Goal: Task Accomplishment & Management: Manage account settings

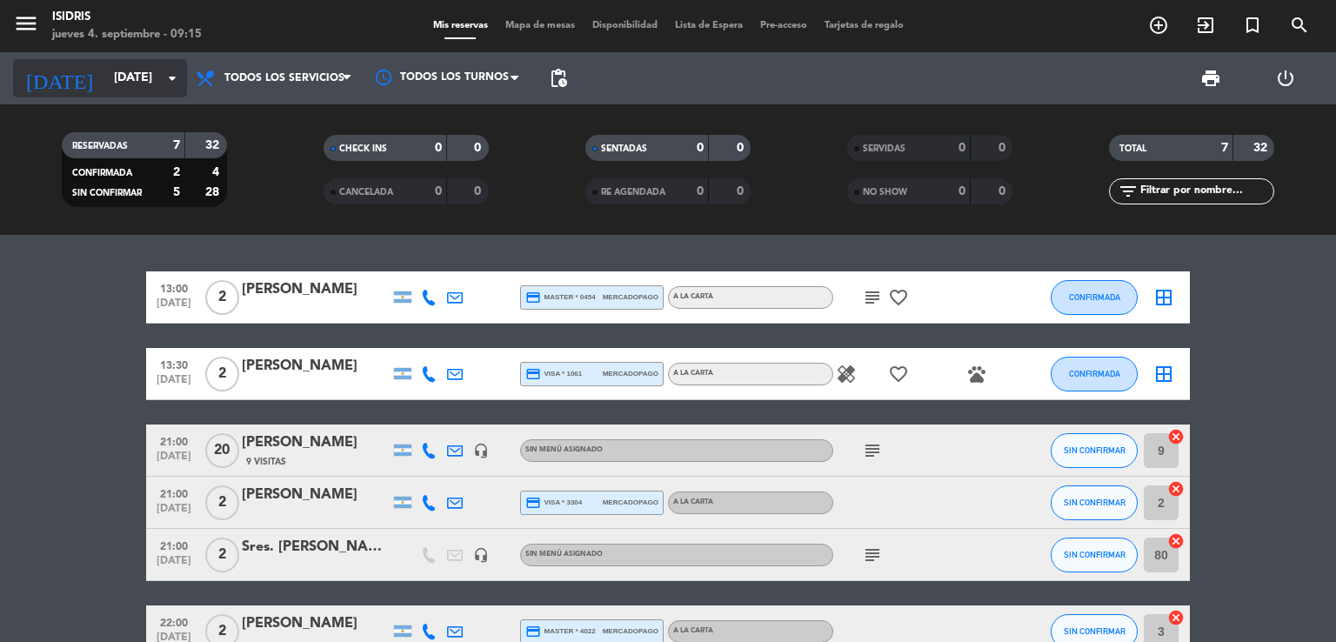
click at [105, 80] on input "[DATE]" at bounding box center [187, 78] width 165 height 31
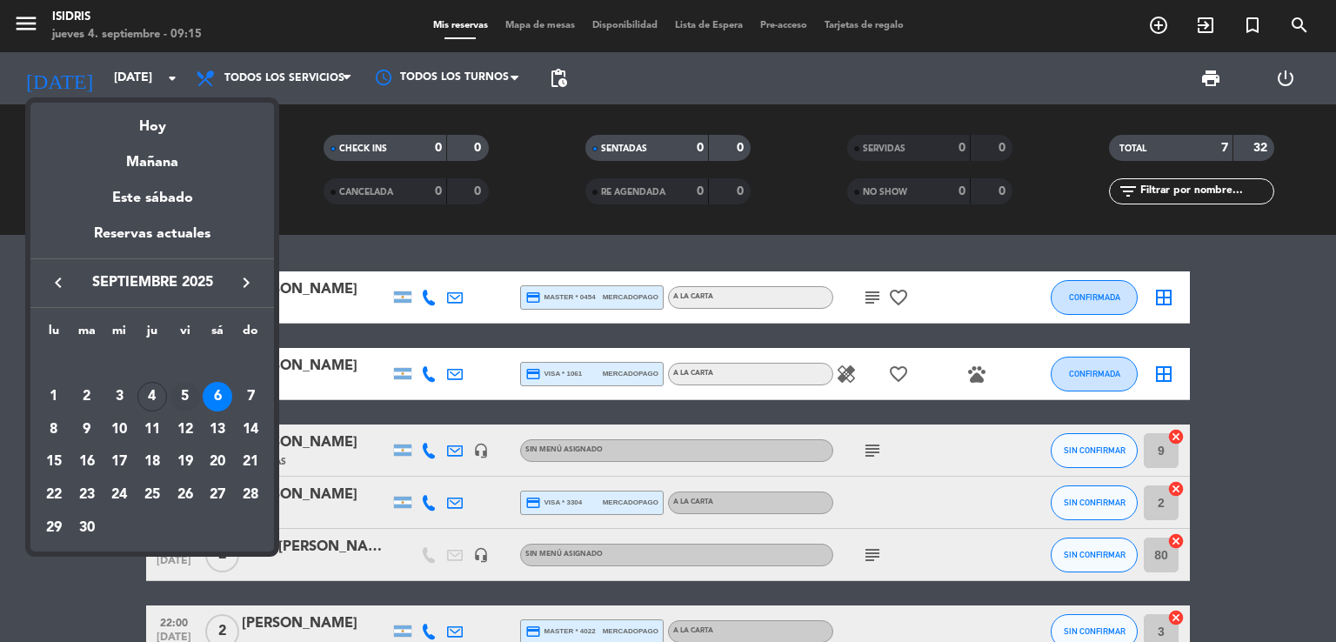
click at [181, 407] on div "5" at bounding box center [185, 397] width 30 height 30
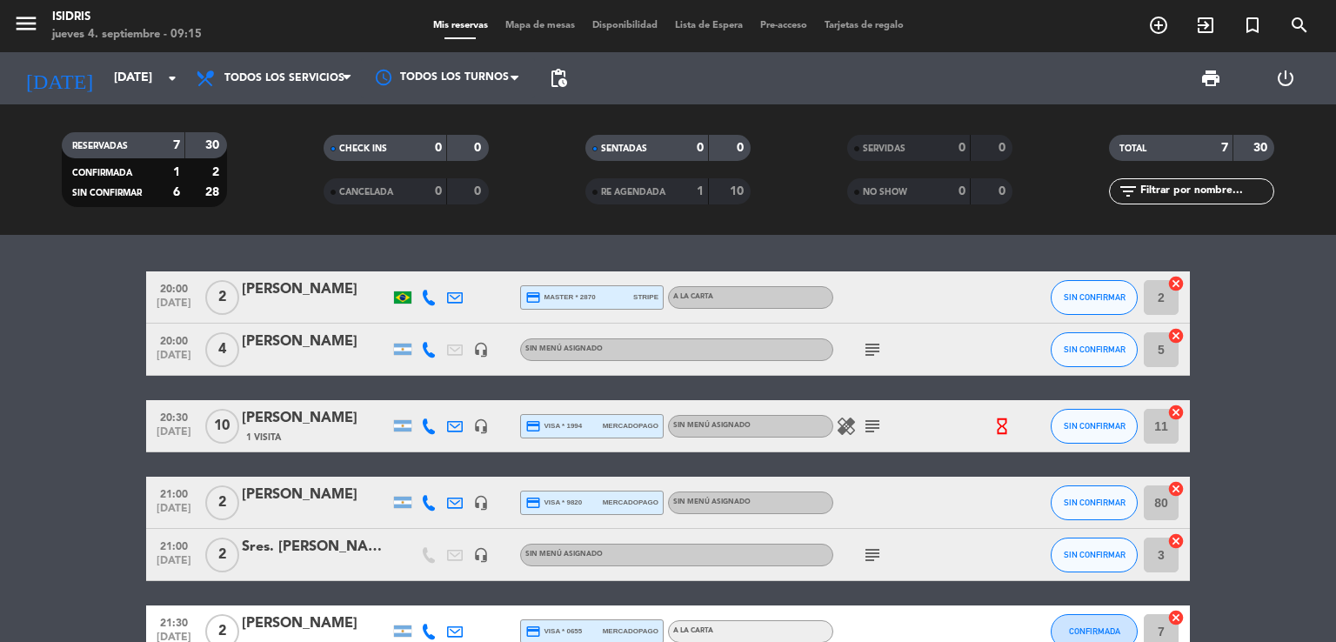
scroll to position [40, 0]
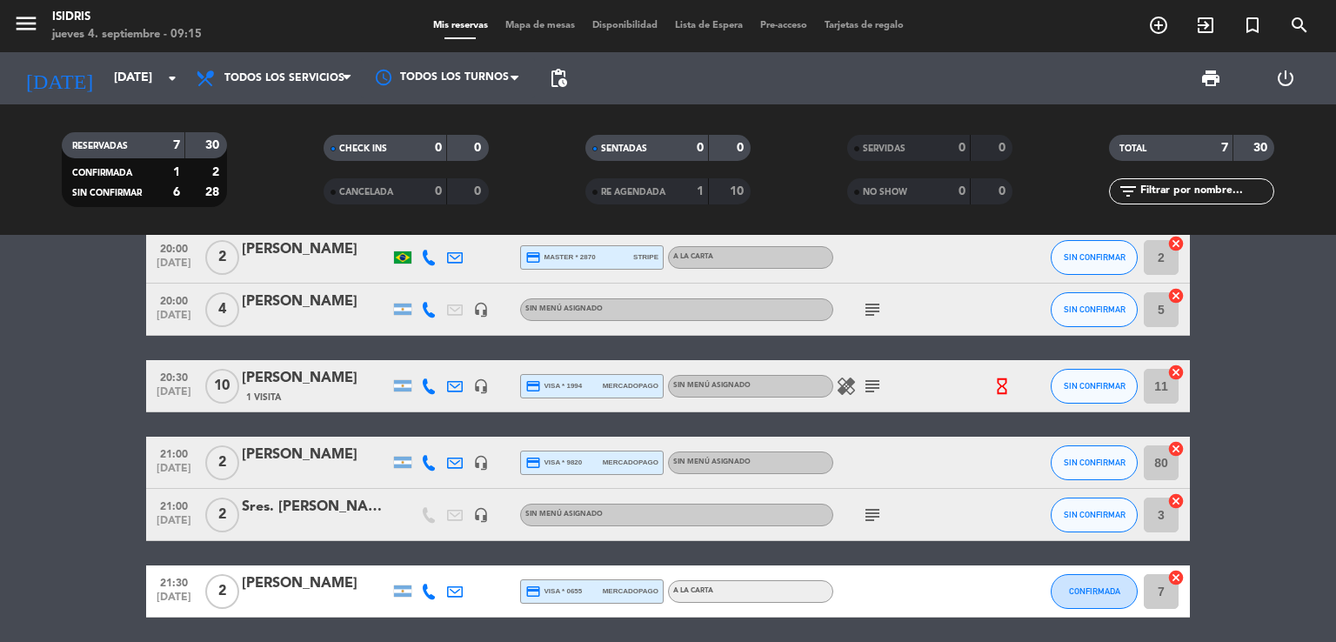
click at [868, 303] on icon "subject" at bounding box center [872, 309] width 21 height 21
click at [1004, 394] on icon "hourglass_empty" at bounding box center [1001, 386] width 19 height 19
click at [863, 381] on icon "subject" at bounding box center [872, 386] width 21 height 21
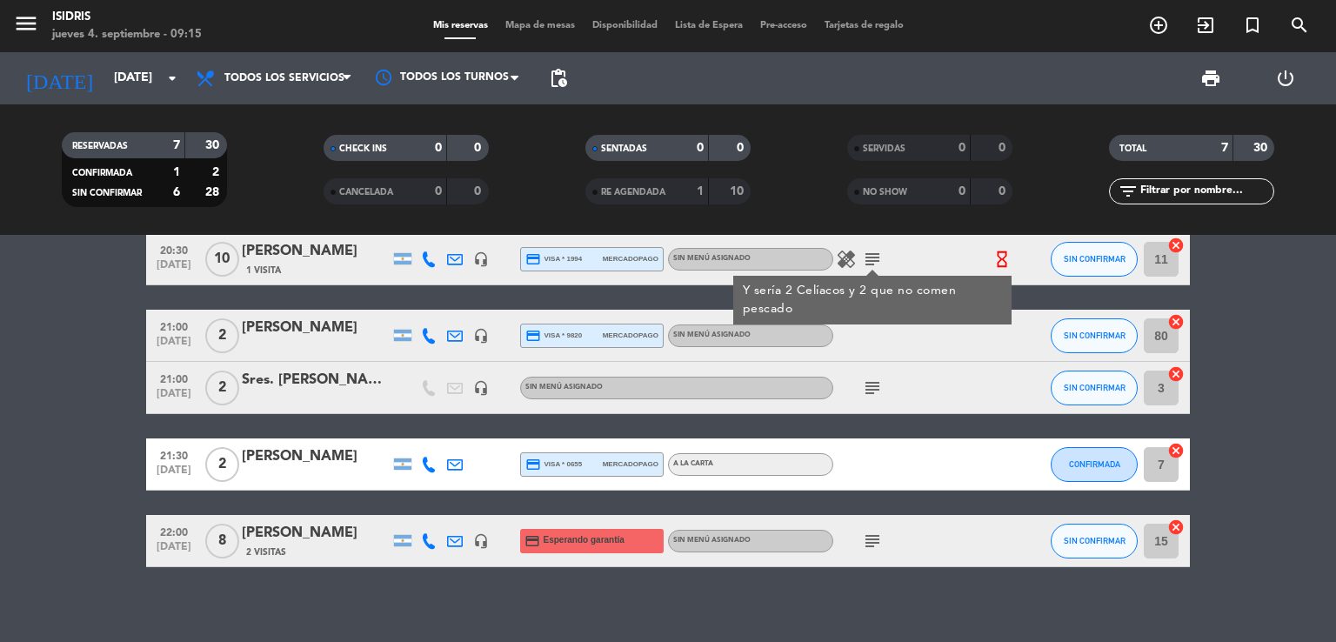
scroll to position [167, 0]
click at [871, 382] on icon "subject" at bounding box center [872, 387] width 21 height 21
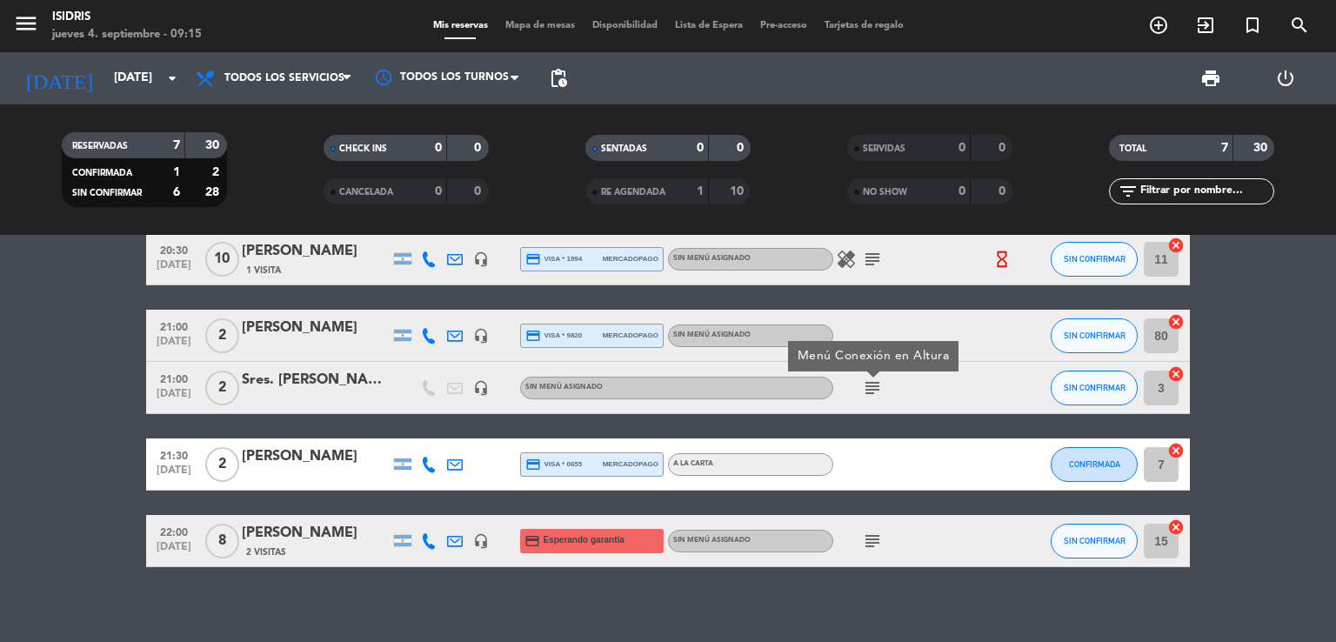
click at [879, 540] on icon "subject" at bounding box center [872, 540] width 21 height 21
click at [97, 491] on bookings-row "20:00 [DATE] 2 [PERSON_NAME] credit_card master * 2870 stripe A LA CARTA SIN CO…" at bounding box center [668, 335] width 1336 height 463
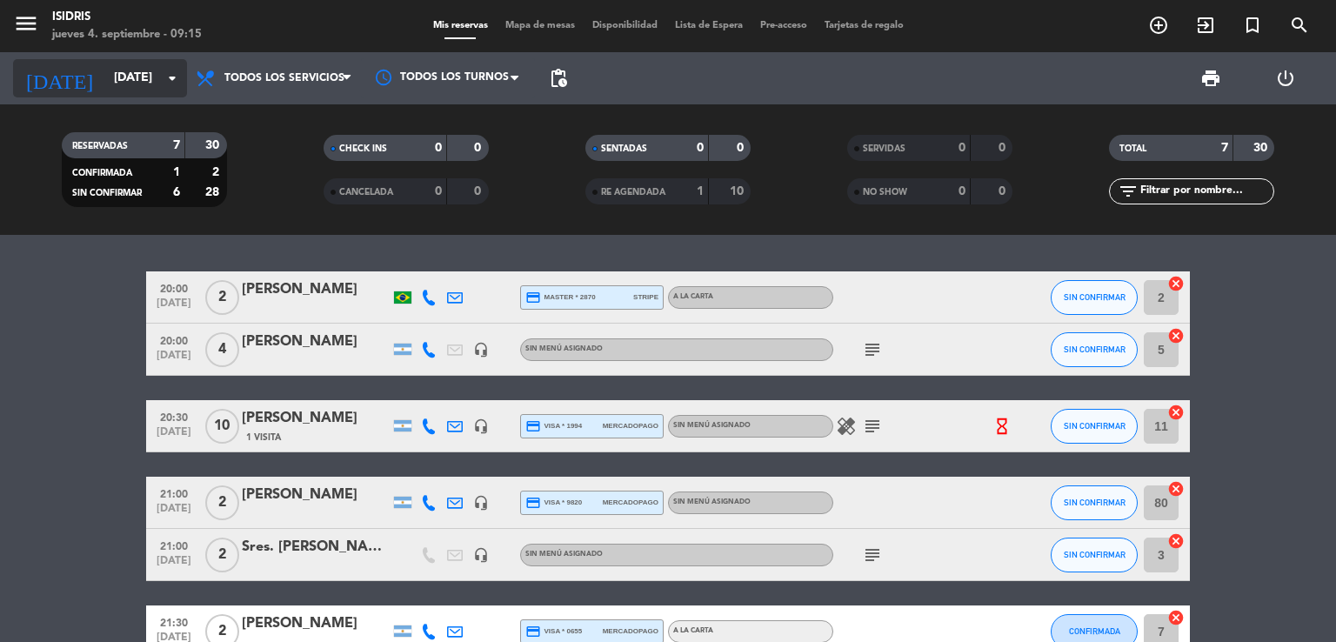
click at [131, 77] on input "[DATE]" at bounding box center [187, 78] width 165 height 31
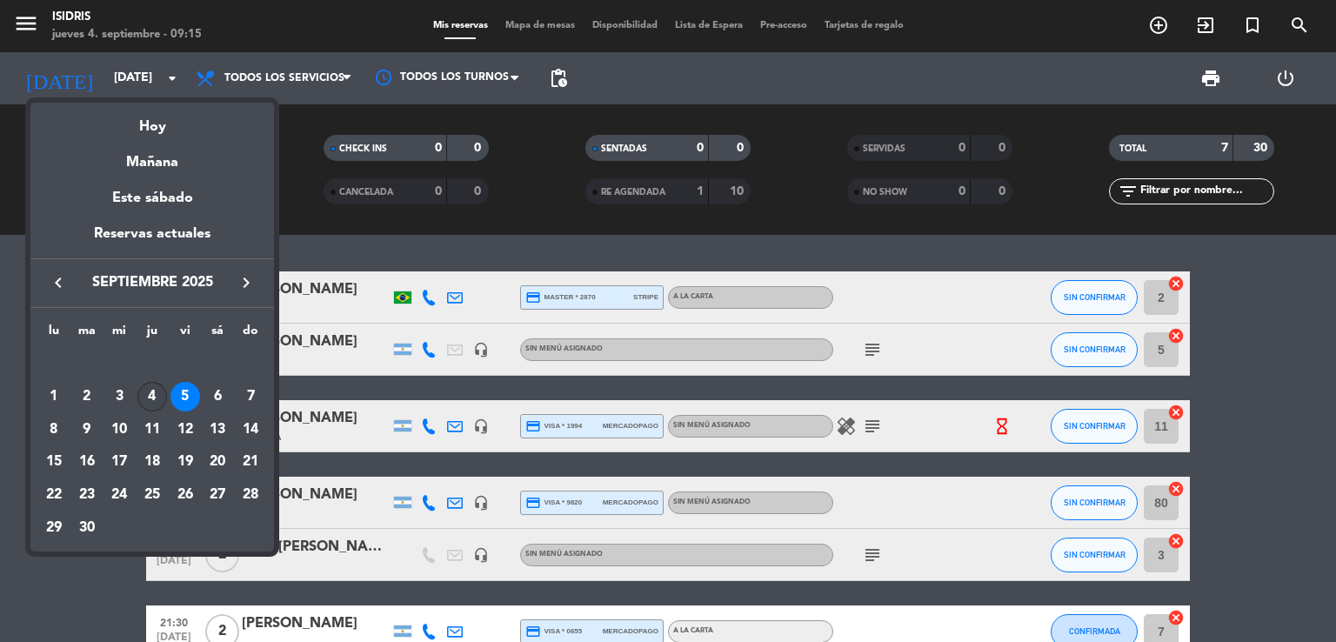
click at [141, 385] on div "4" at bounding box center [152, 397] width 30 height 30
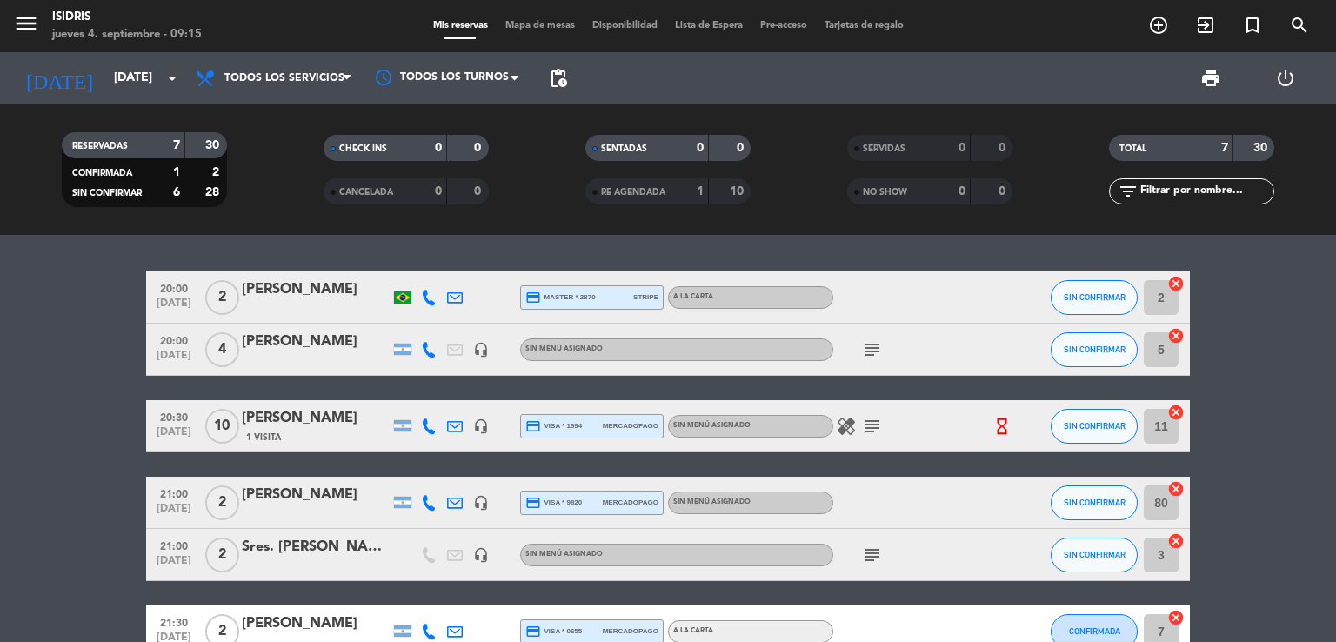
type input "[DEMOGRAPHIC_DATA][DATE]"
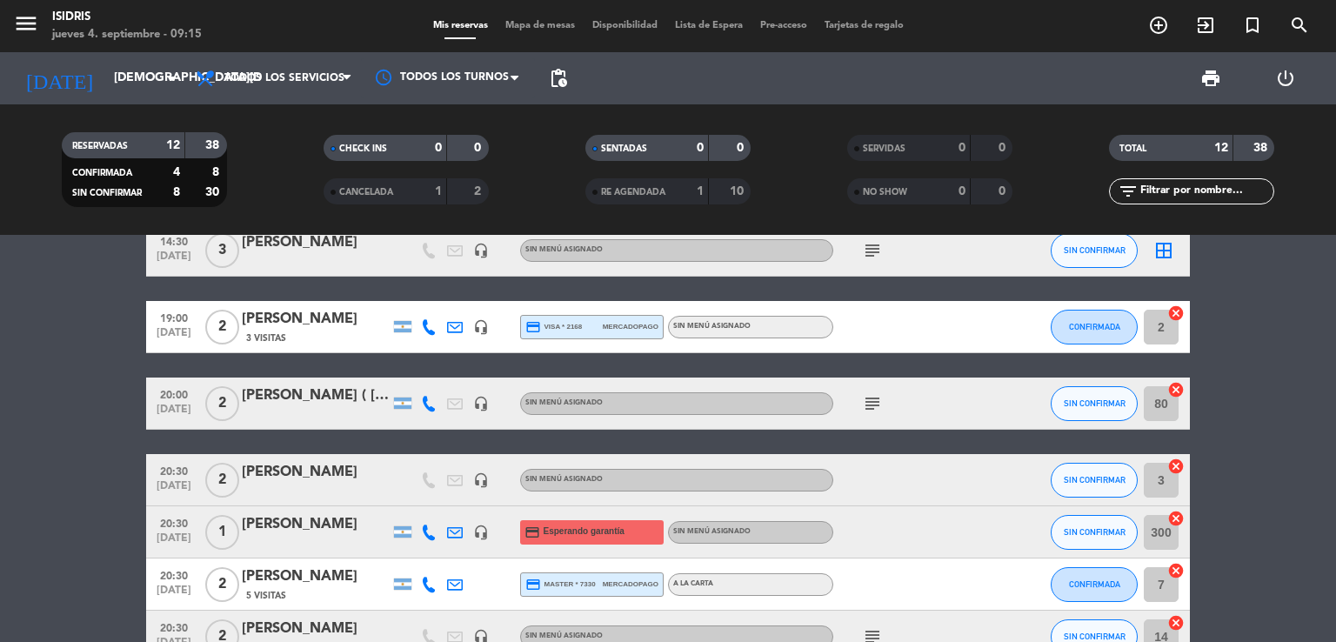
scroll to position [48, 0]
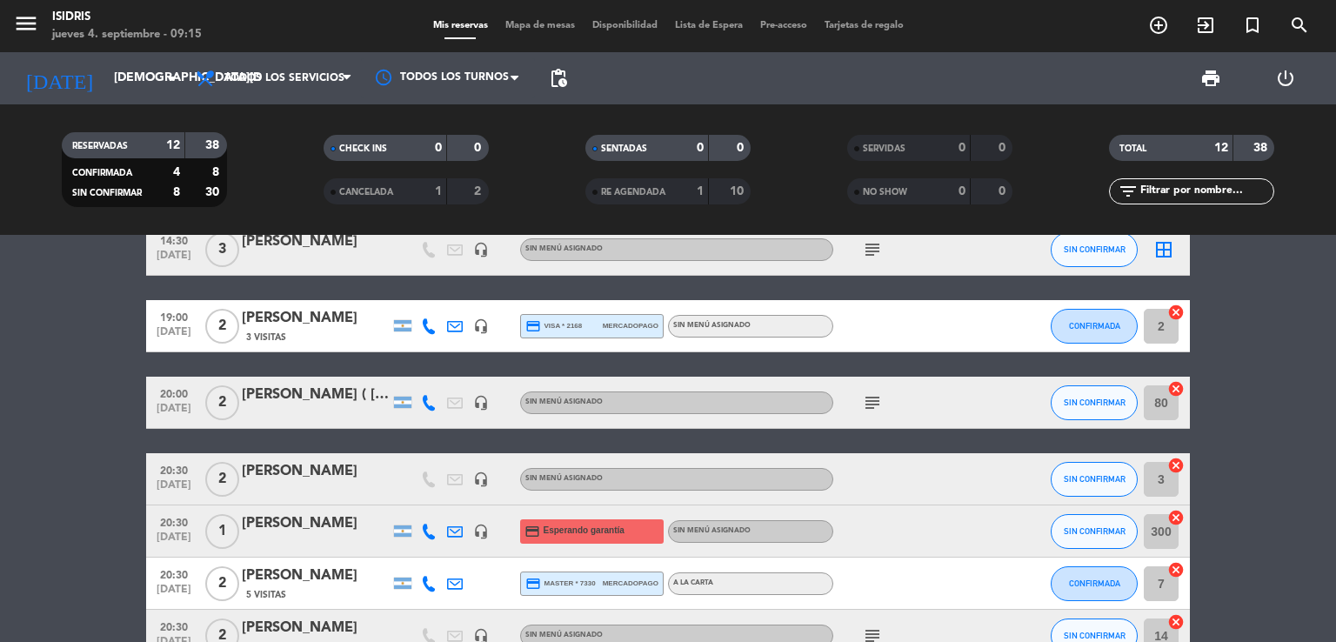
drag, startPoint x: 525, startPoint y: 15, endPoint x: 525, endPoint y: 25, distance: 10.4
click at [525, 25] on div "menu isidris [DATE] 4. septiembre - 09:15 Mis reservas Mapa de mesas Disponibil…" at bounding box center [668, 26] width 1336 height 52
click at [525, 25] on span "Mapa de mesas" at bounding box center [540, 26] width 87 height 10
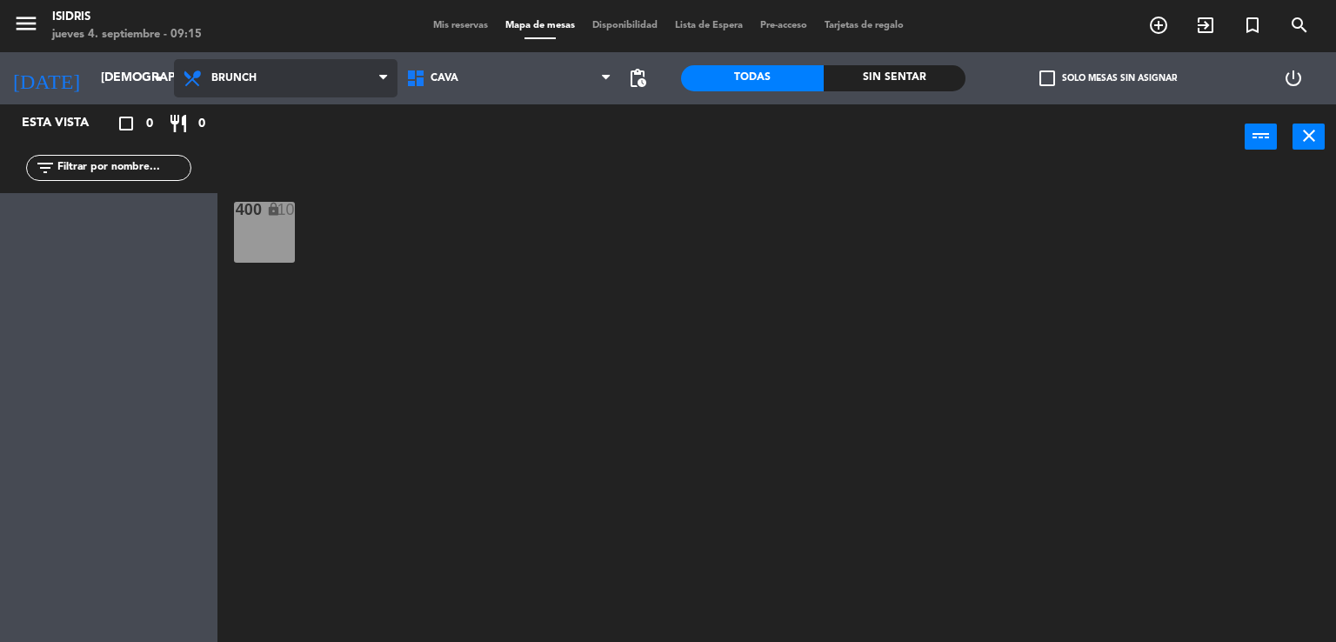
click at [309, 61] on span "Brunch" at bounding box center [285, 78] width 223 height 38
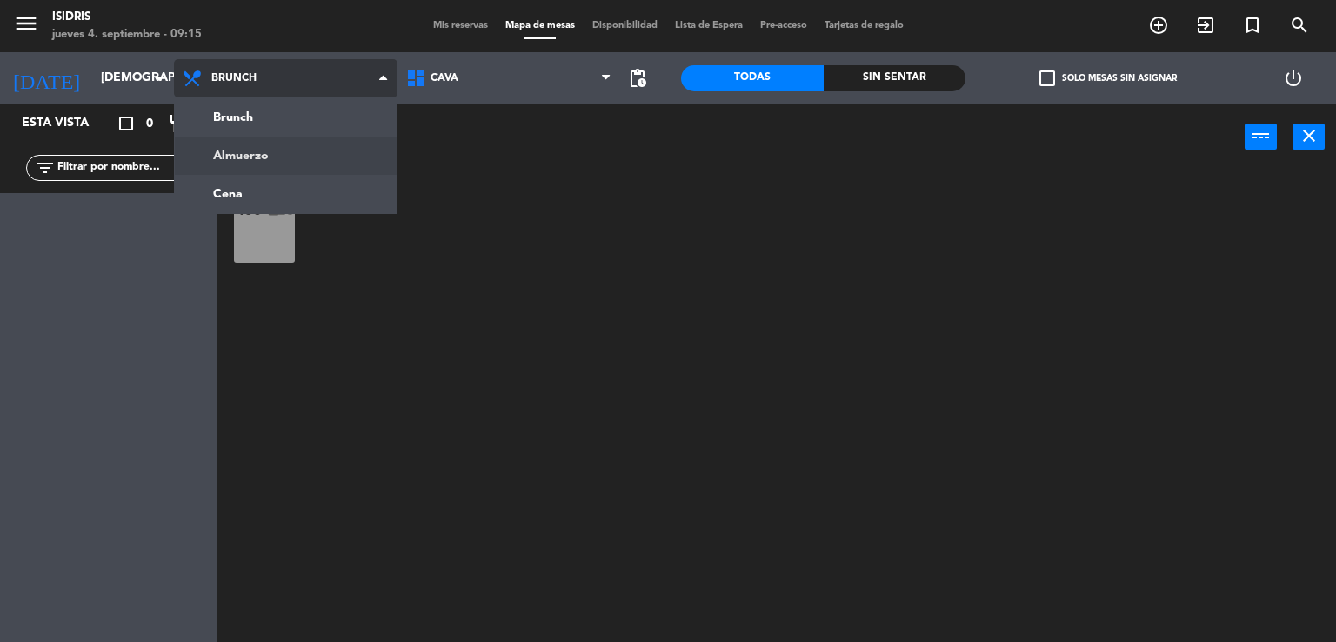
click at [306, 150] on ng-component "menu isidris [DATE] 4. septiembre - 09:15 Mis reservas Mapa de mesas Disponibil…" at bounding box center [668, 321] width 1336 height 643
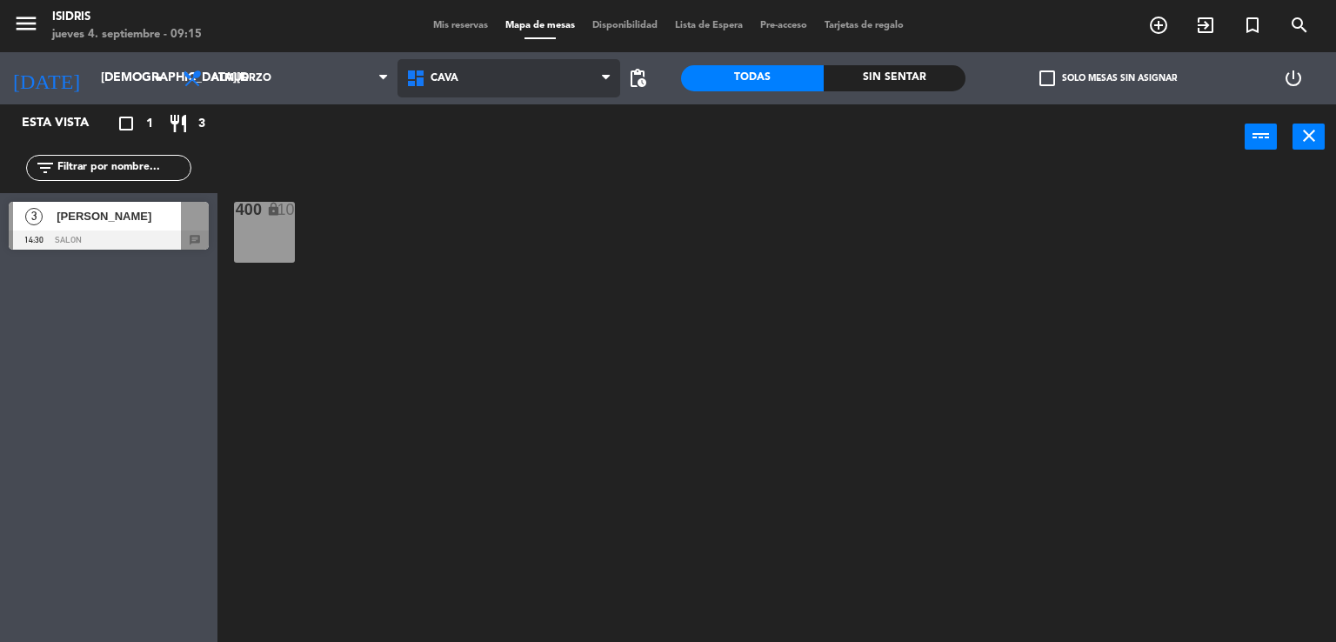
click at [495, 70] on span "CAVA" at bounding box center [508, 78] width 223 height 38
click at [500, 190] on ng-component "menu isidris [DATE] 4. septiembre - 09:16 Mis reservas Mapa de mesas Disponibil…" at bounding box center [668, 321] width 1336 height 643
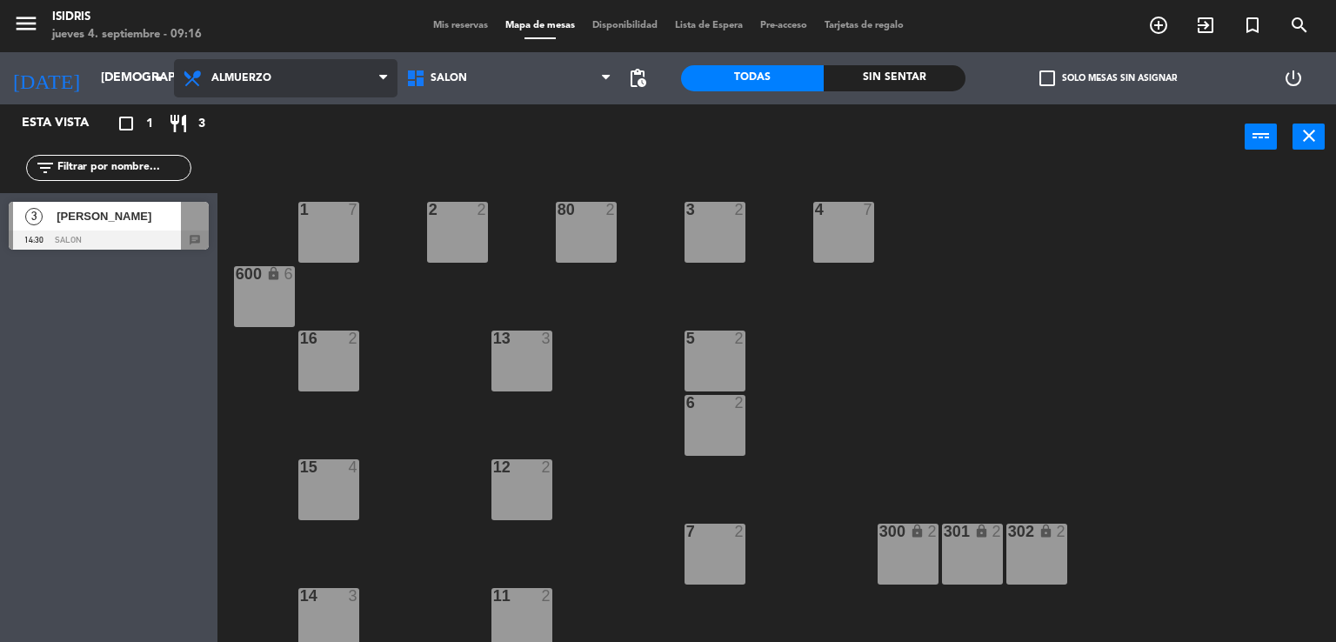
click at [243, 74] on span "Almuerzo" at bounding box center [241, 78] width 60 height 12
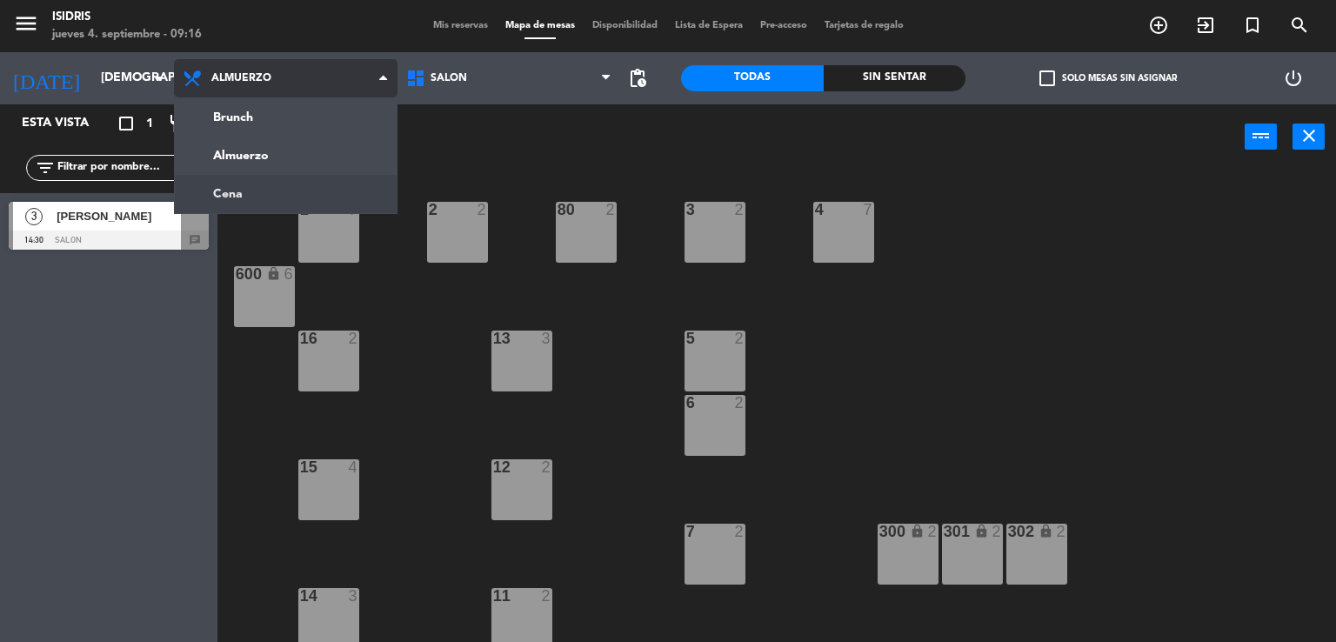
click at [262, 193] on ng-component "menu isidris [DATE] 4. septiembre - 09:16 Mis reservas Mapa de mesas Disponibil…" at bounding box center [668, 321] width 1336 height 643
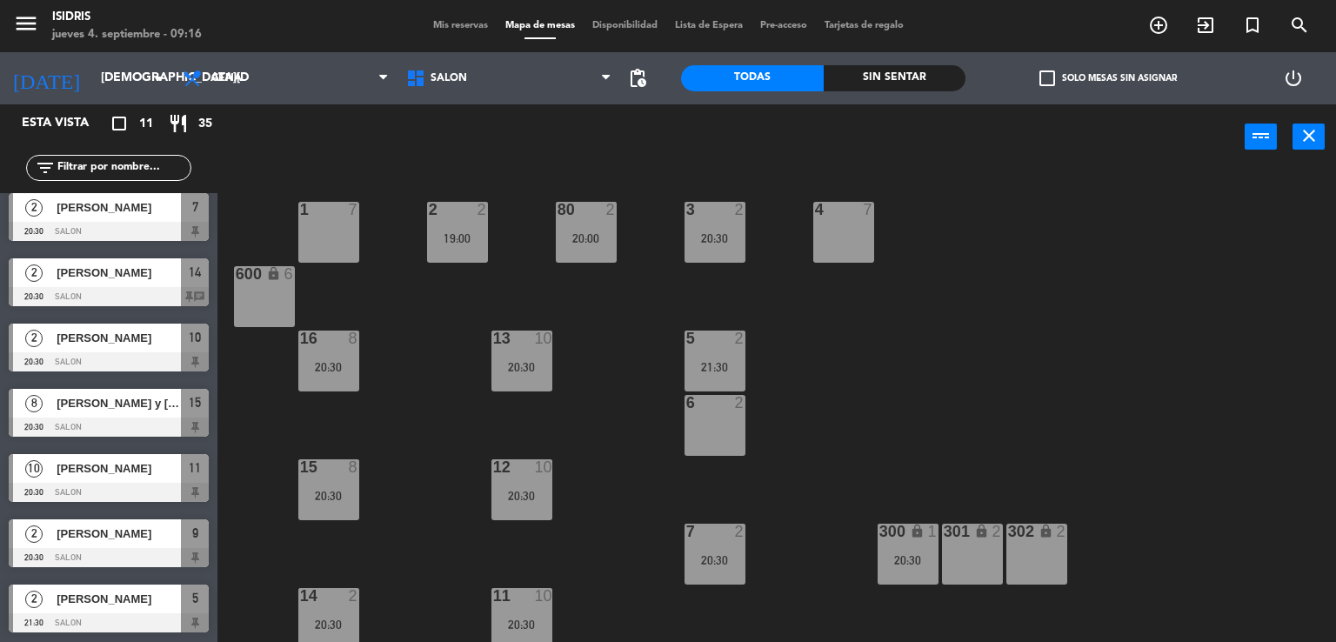
scroll to position [134, 0]
